Goal: Task Accomplishment & Management: Complete application form

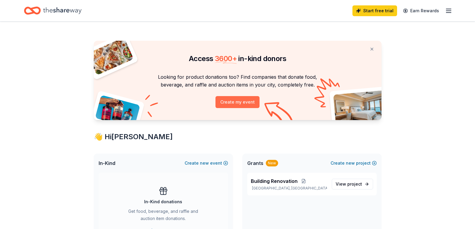
click at [236, 102] on button "Create my event" at bounding box center [237, 102] width 44 height 12
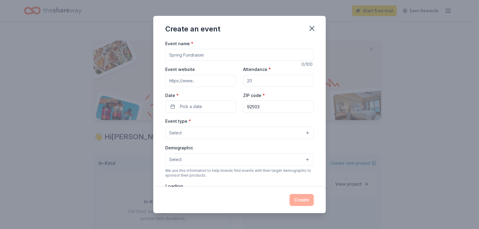
drag, startPoint x: 220, startPoint y: 54, endPoint x: 214, endPoint y: 54, distance: 6.9
click at [214, 54] on input "Event name *" at bounding box center [239, 55] width 149 height 12
drag, startPoint x: 214, startPoint y: 54, endPoint x: 167, endPoint y: 57, distance: 47.1
click at [167, 57] on input "Event name *" at bounding box center [239, 55] width 149 height 12
click at [221, 56] on input "Event name *" at bounding box center [239, 55] width 149 height 12
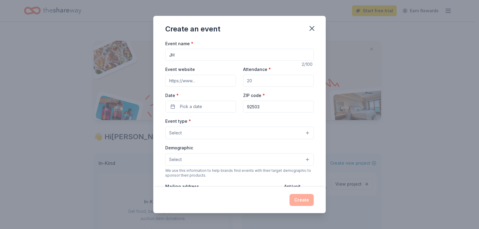
type input "J"
type input "[DATE] Dance and Costume contest"
click at [225, 81] on input "Event website" at bounding box center [200, 81] width 71 height 12
drag, startPoint x: 271, startPoint y: 79, endPoint x: 247, endPoint y: 81, distance: 24.7
click at [246, 81] on input "Attendance *" at bounding box center [278, 81] width 71 height 12
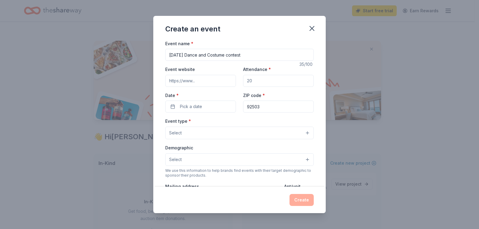
click at [253, 81] on input "Attendance *" at bounding box center [278, 81] width 71 height 12
type input "80"
click at [230, 92] on div "Date * Pick a date" at bounding box center [200, 102] width 71 height 21
click at [221, 93] on label "Date *" at bounding box center [200, 96] width 71 height 6
click at [221, 101] on button "Pick a date" at bounding box center [200, 107] width 71 height 12
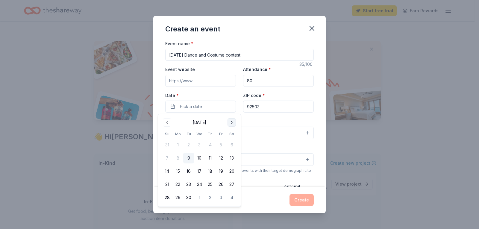
click at [230, 122] on button "Go to next month" at bounding box center [232, 122] width 8 height 8
click at [222, 198] on button "31" at bounding box center [221, 197] width 11 height 11
click at [276, 136] on button "Select" at bounding box center [239, 133] width 149 height 13
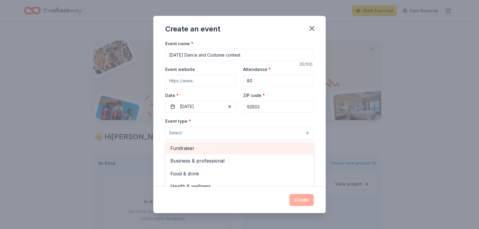
click at [212, 154] on div "Fundraiser" at bounding box center [240, 148] width 148 height 13
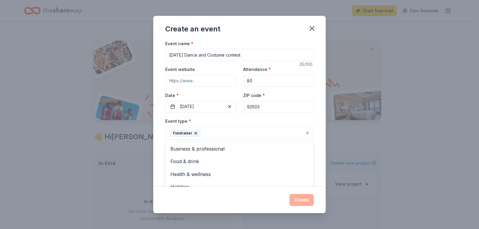
click at [278, 94] on div "Event name * [DATE] Dance and Costume contest 35 /100 Event website Attendance …" at bounding box center [239, 178] width 149 height 277
click at [202, 81] on input "Event website" at bounding box center [200, 81] width 71 height 12
click at [200, 81] on input "Event website" at bounding box center [200, 81] width 71 height 12
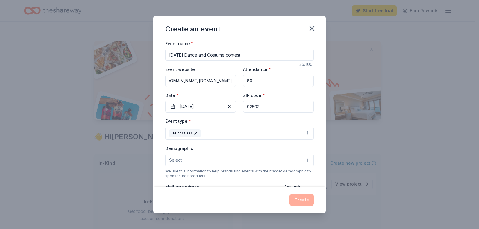
scroll to position [0, 27]
type input "[URL][DOMAIN_NAME][DOMAIN_NAME]"
click at [277, 123] on div "Event type * Fundraiser" at bounding box center [239, 128] width 149 height 22
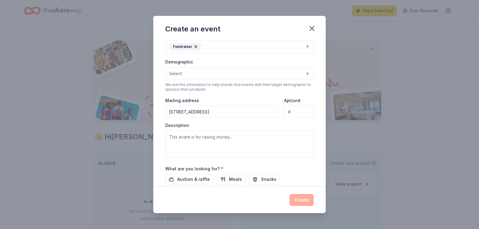
scroll to position [90, 0]
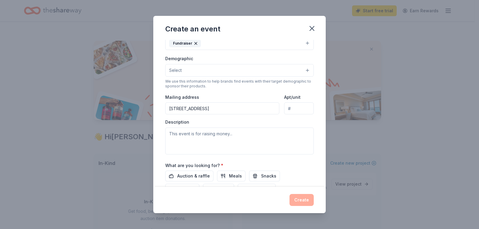
click at [281, 70] on button "Select" at bounding box center [239, 70] width 149 height 13
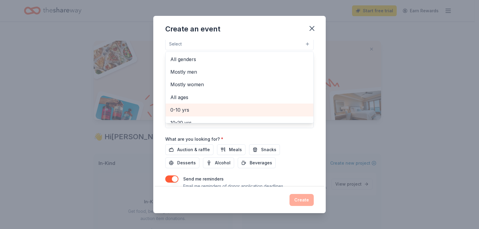
scroll to position [120, 0]
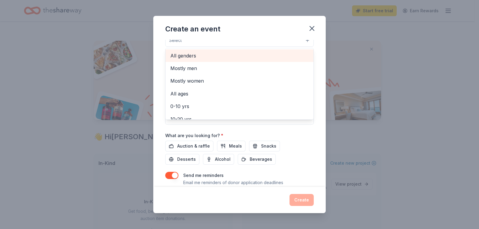
click at [179, 57] on span "All genders" at bounding box center [239, 56] width 138 height 8
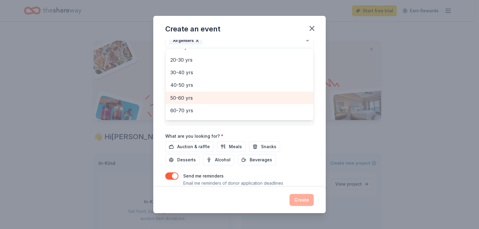
scroll to position [30, 0]
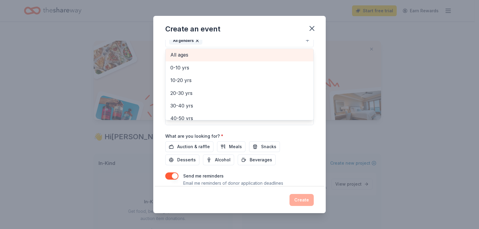
click at [198, 52] on span "All ages" at bounding box center [239, 55] width 138 height 8
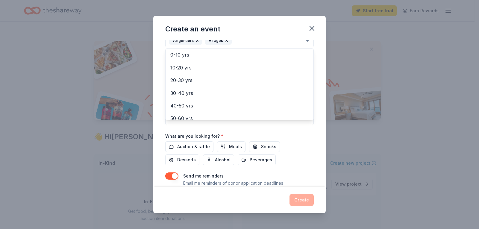
scroll to position [14, 0]
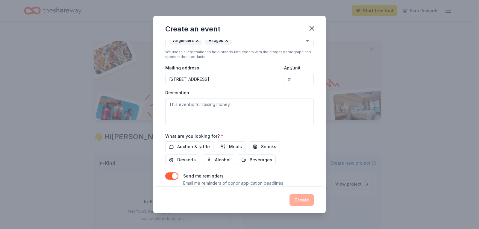
click at [226, 40] on icon "button" at bounding box center [227, 41] width 2 height 2
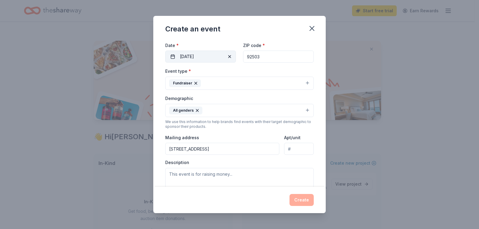
scroll to position [60, 0]
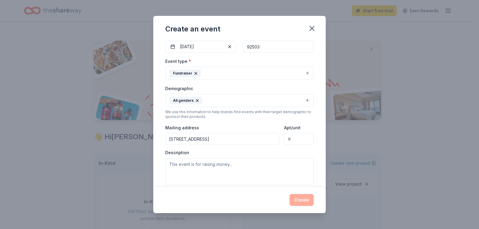
click at [289, 99] on button "All genders" at bounding box center [239, 100] width 149 height 13
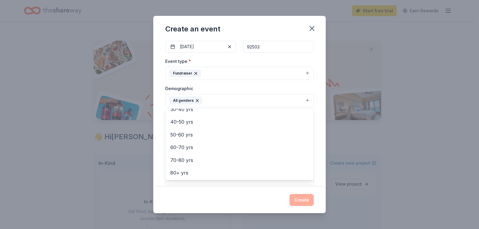
scroll to position [84, 0]
click at [137, 88] on div "Create an event Event name * [DATE] Dance and Costume contest 35 /100 Event web…" at bounding box center [239, 114] width 479 height 229
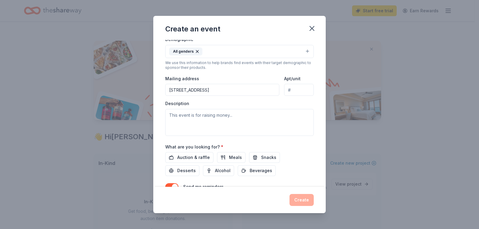
scroll to position [120, 0]
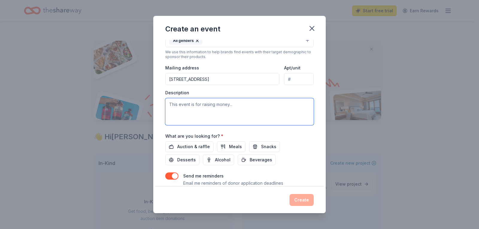
click at [238, 105] on textarea at bounding box center [239, 111] width 149 height 27
type textarea "This event is to support those in recovery and to raise funds to support the cl…"
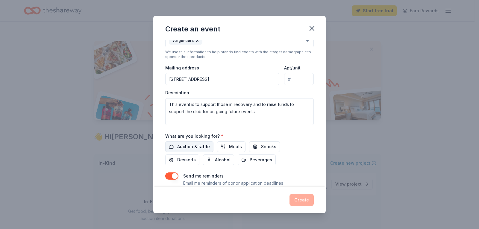
click at [183, 147] on span "Auction & raffle" at bounding box center [193, 146] width 33 height 7
click at [235, 146] on span "Meals" at bounding box center [235, 146] width 13 height 7
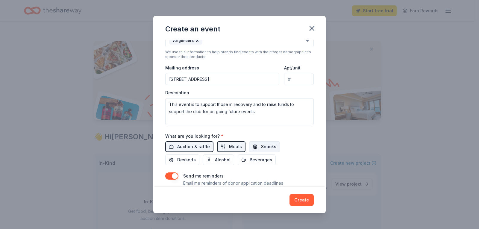
click at [265, 146] on span "Snacks" at bounding box center [268, 146] width 15 height 7
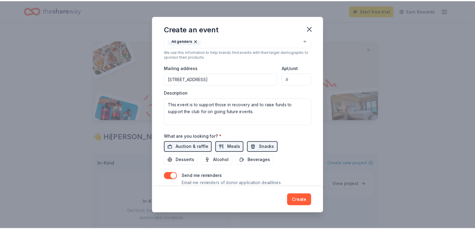
scroll to position [140, 0]
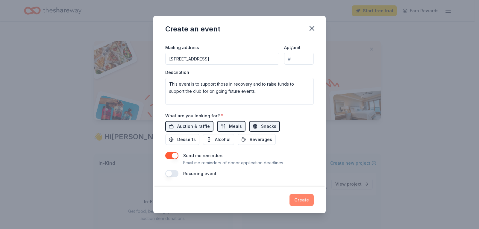
click at [304, 202] on button "Create" at bounding box center [302, 200] width 24 height 12
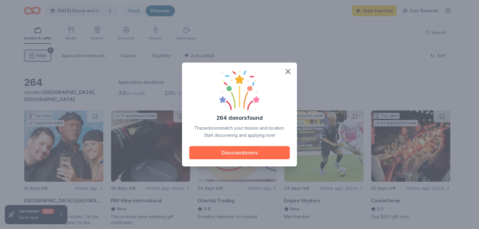
click at [244, 152] on button "Discover donors" at bounding box center [239, 152] width 101 height 13
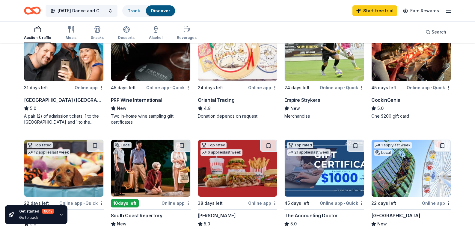
scroll to position [90, 0]
